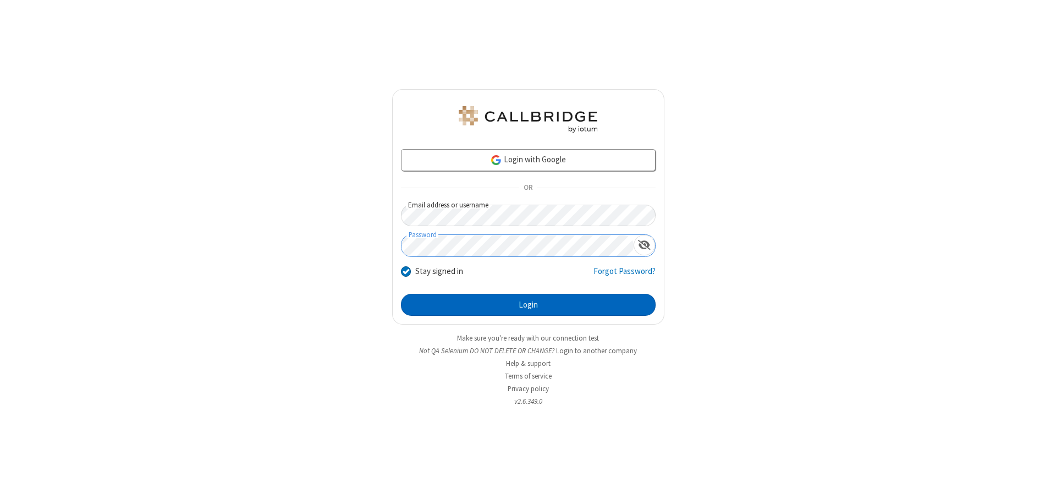
click at [528, 305] on button "Login" at bounding box center [528, 305] width 255 height 22
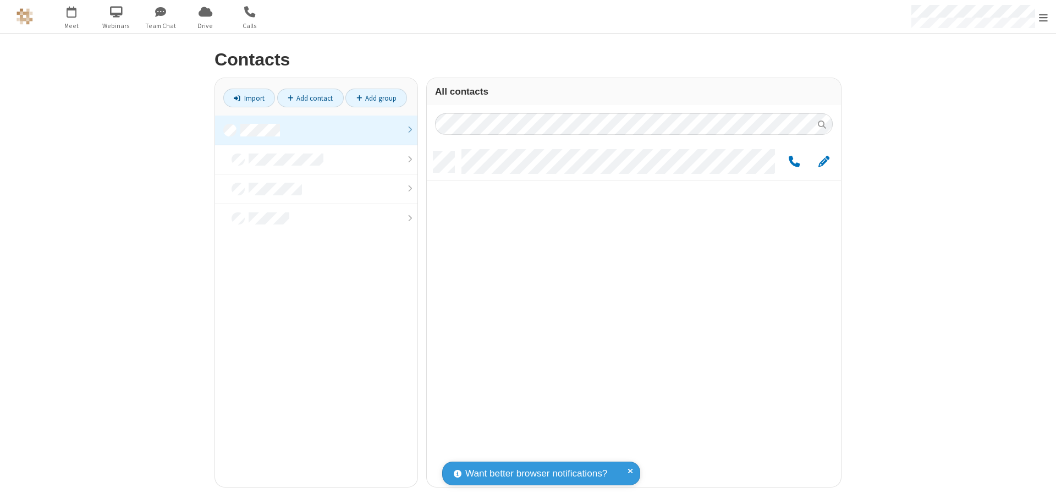
scroll to position [336, 406]
click at [316, 130] on link at bounding box center [316, 131] width 202 height 30
click at [310, 98] on link "Add contact" at bounding box center [310, 98] width 67 height 19
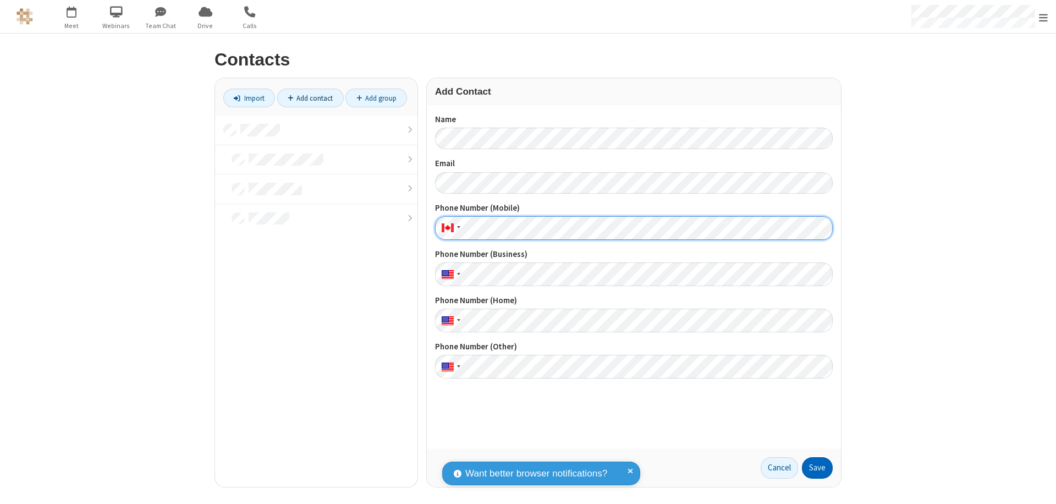
click at [817, 468] on button "Save" at bounding box center [817, 468] width 31 height 22
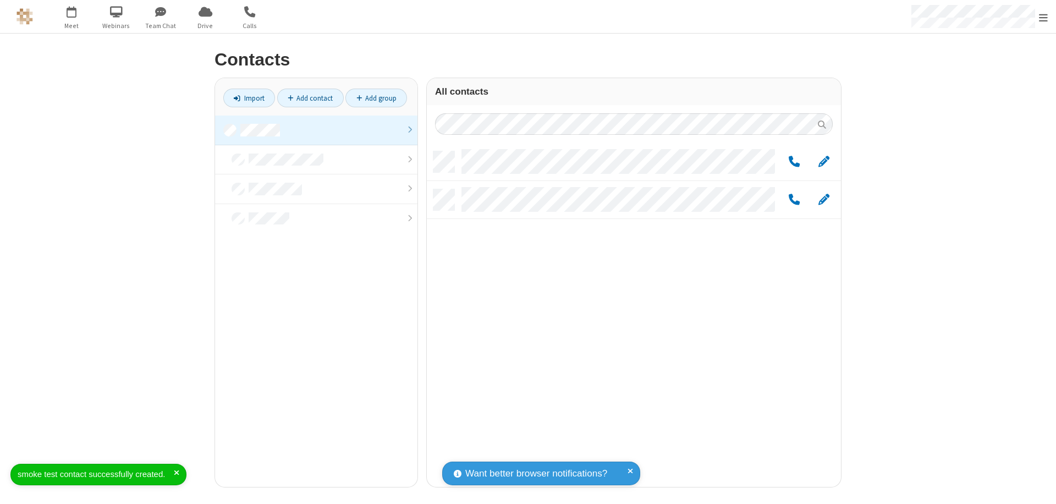
scroll to position [336, 406]
